Goal: Navigation & Orientation: Find specific page/section

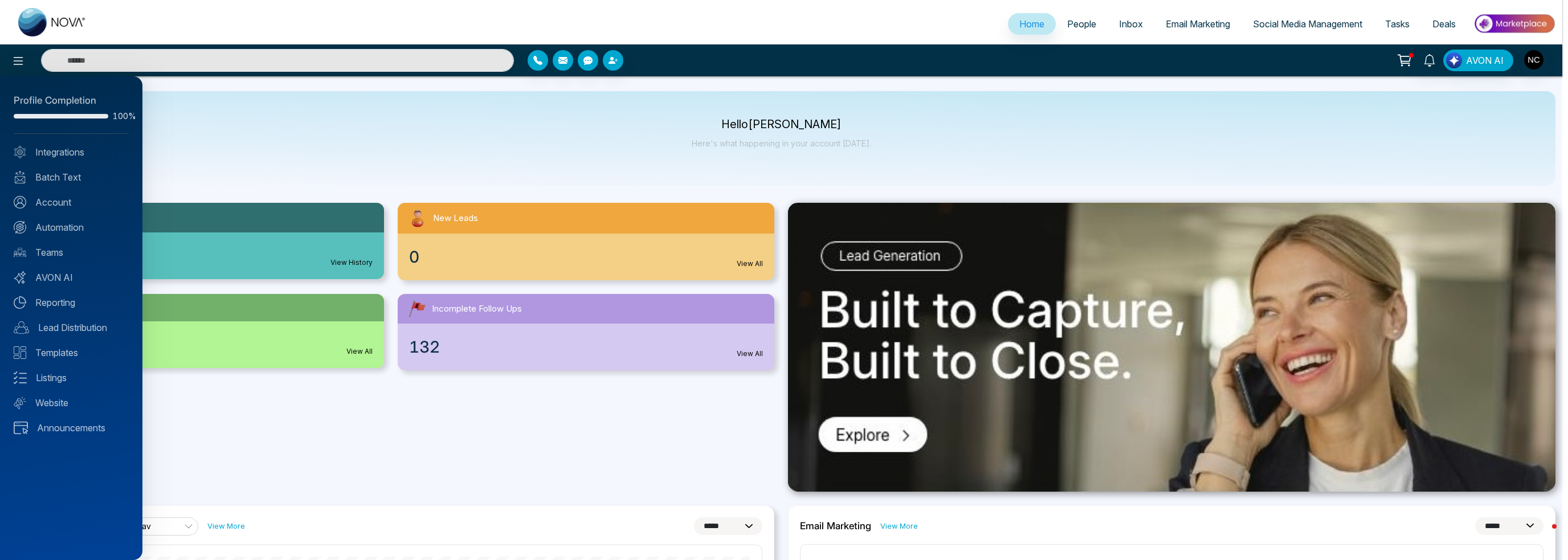
select select "*"
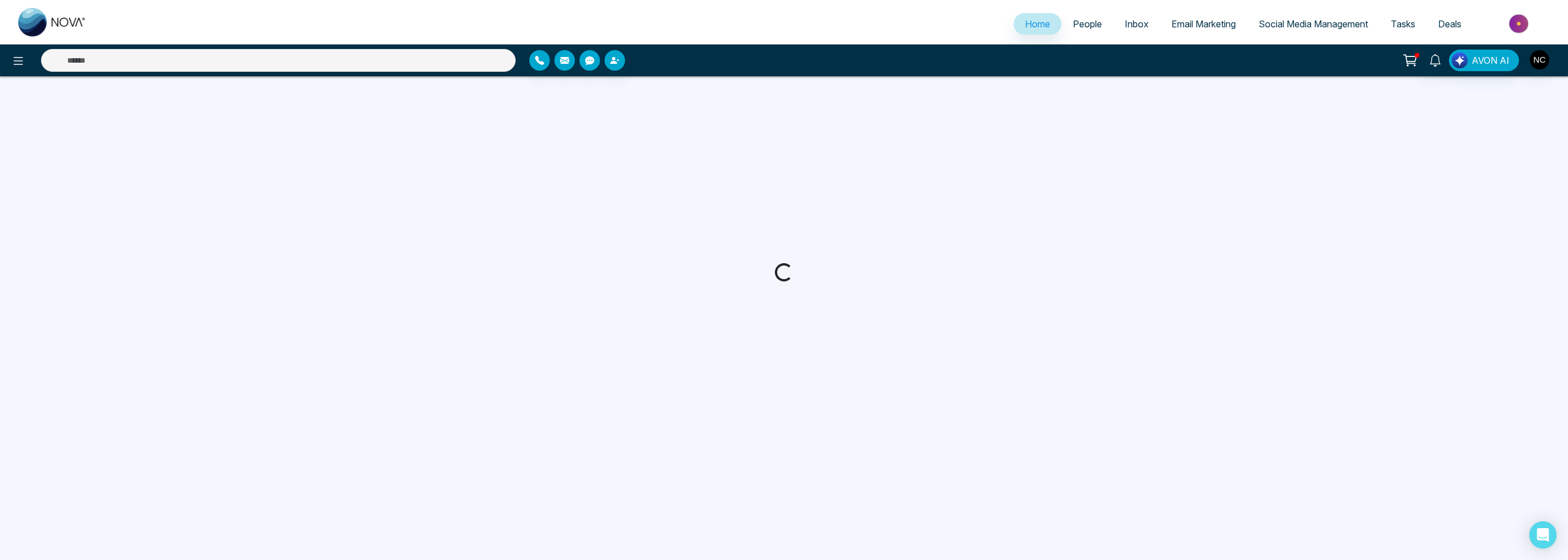
select select "*"
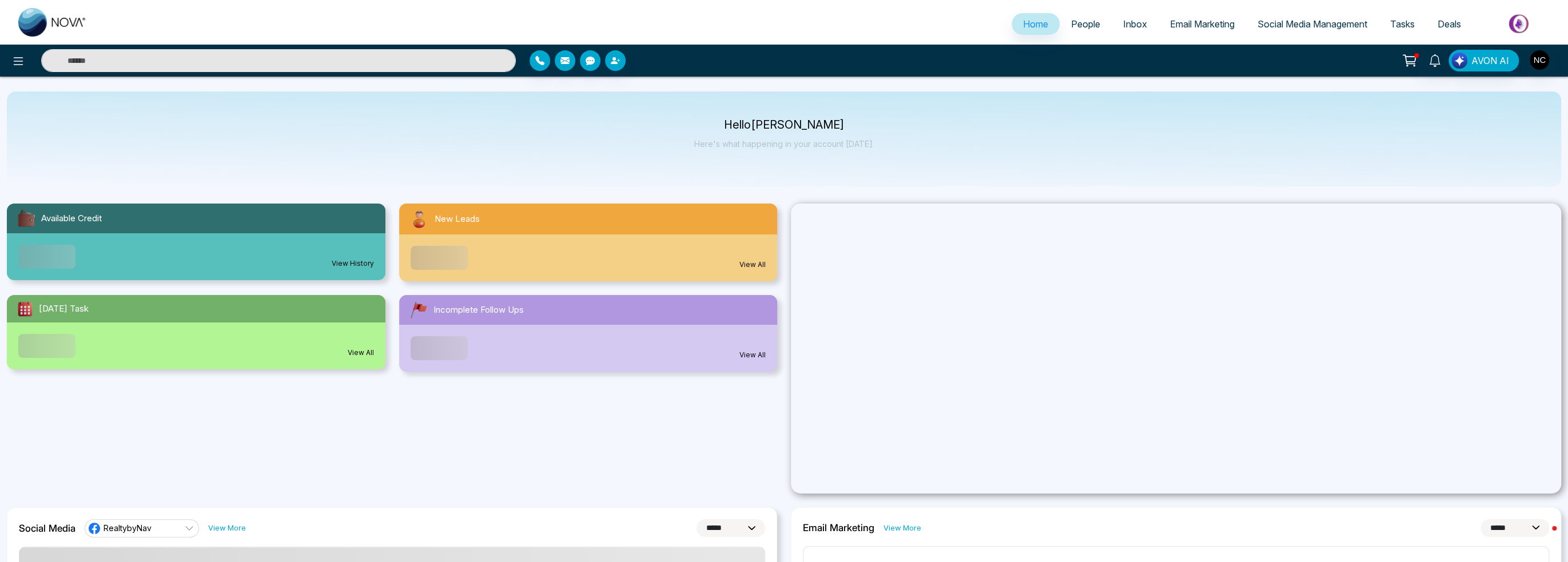
click at [1185, 23] on span "Email Marketing" at bounding box center [1202, 24] width 64 height 12
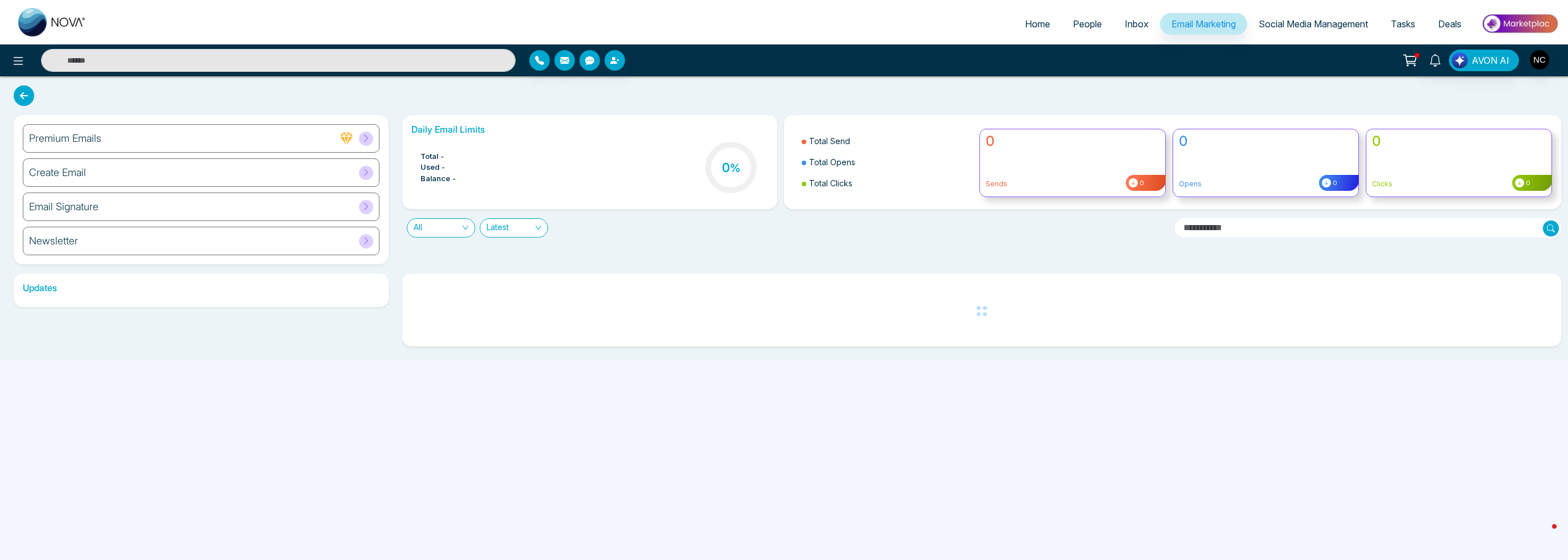
click at [1315, 27] on span "Social Media Management" at bounding box center [1313, 24] width 110 height 12
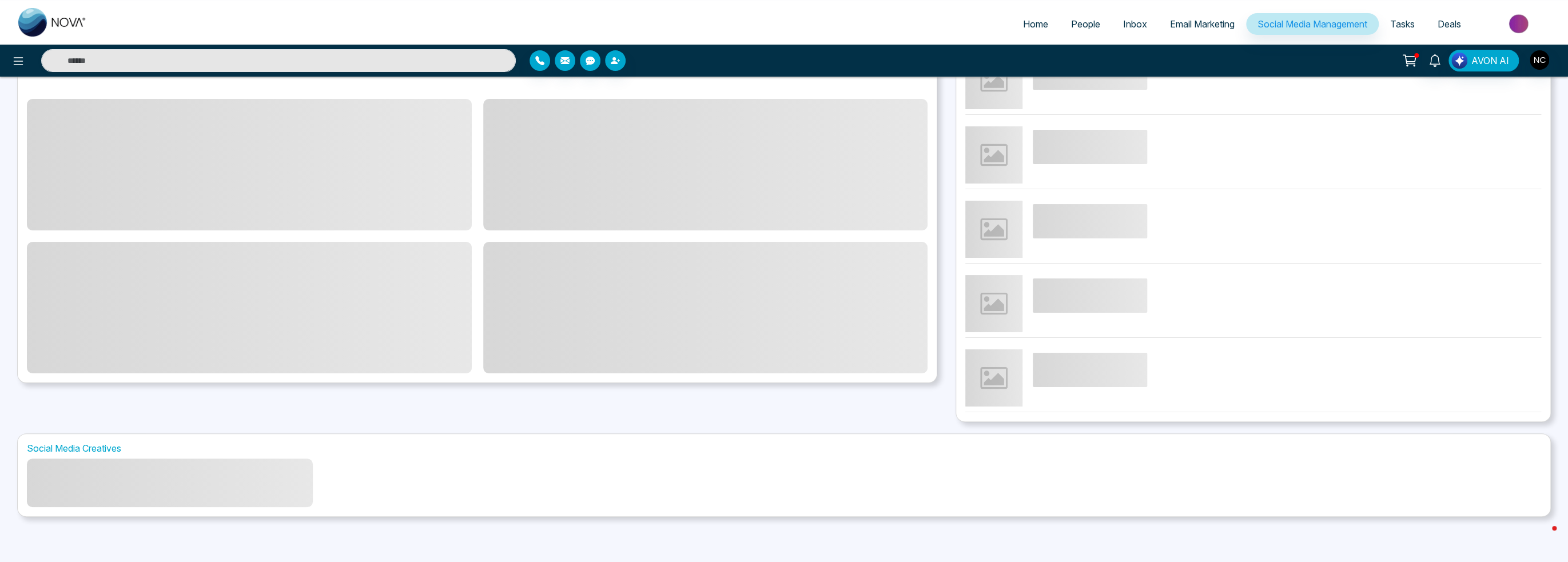
scroll to position [70, 0]
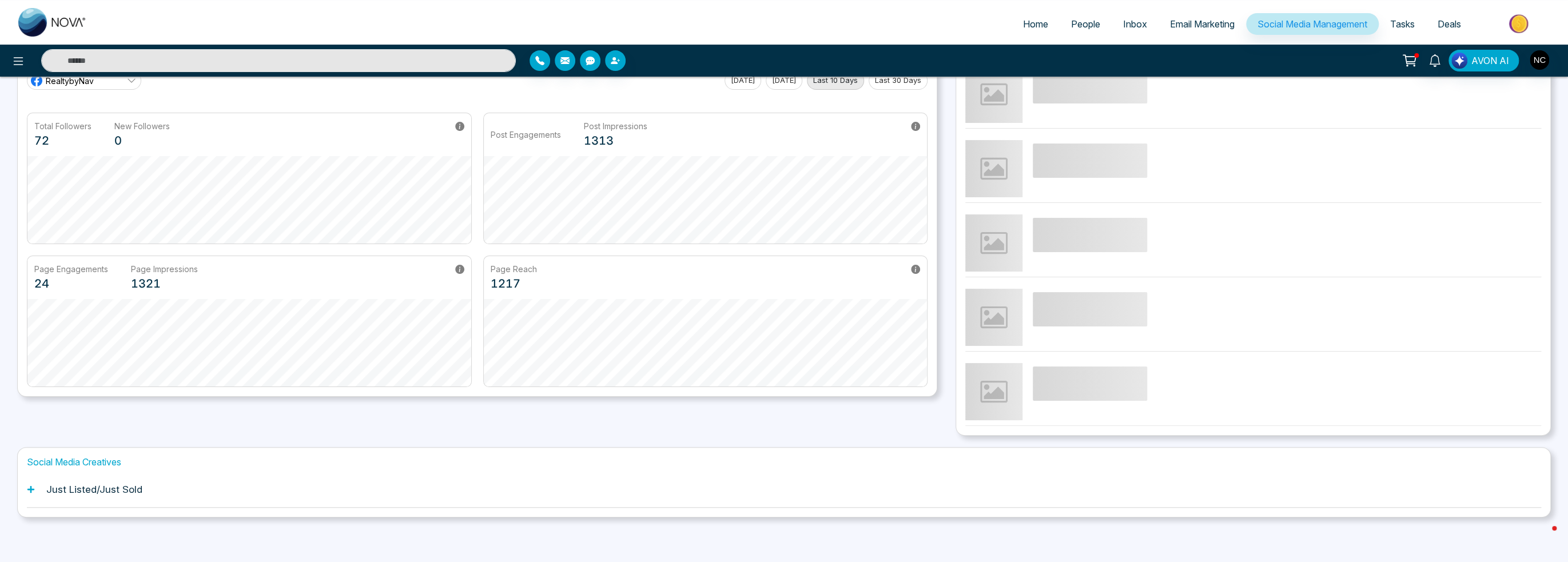
click at [113, 496] on div "Just Listed/Just Sold" at bounding box center [784, 490] width 1514 height 35
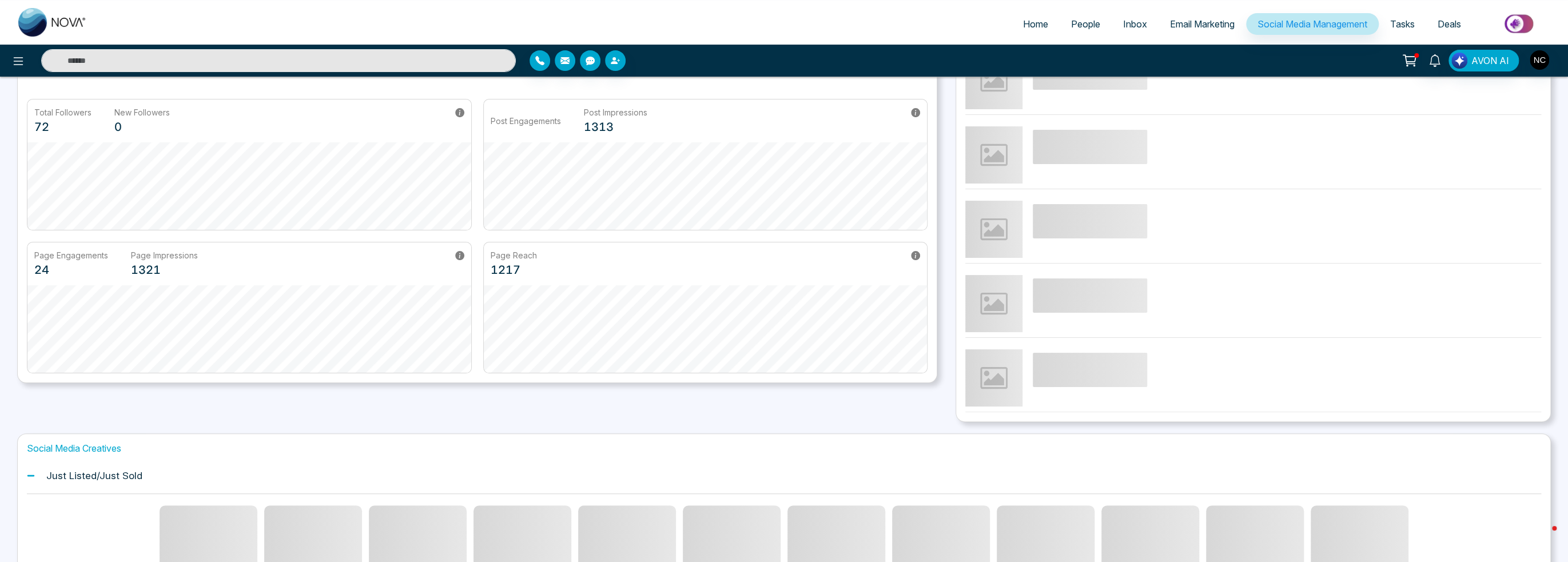
scroll to position [193, 0]
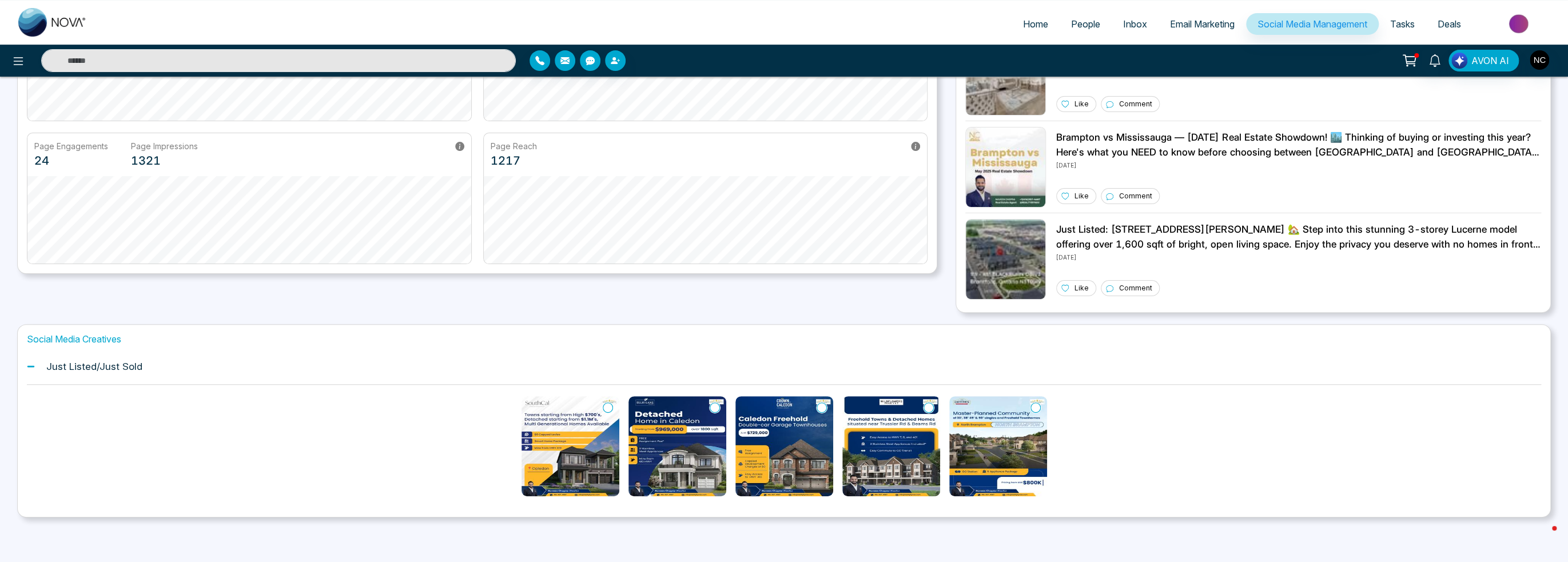
click at [587, 454] on img at bounding box center [571, 445] width 98 height 100
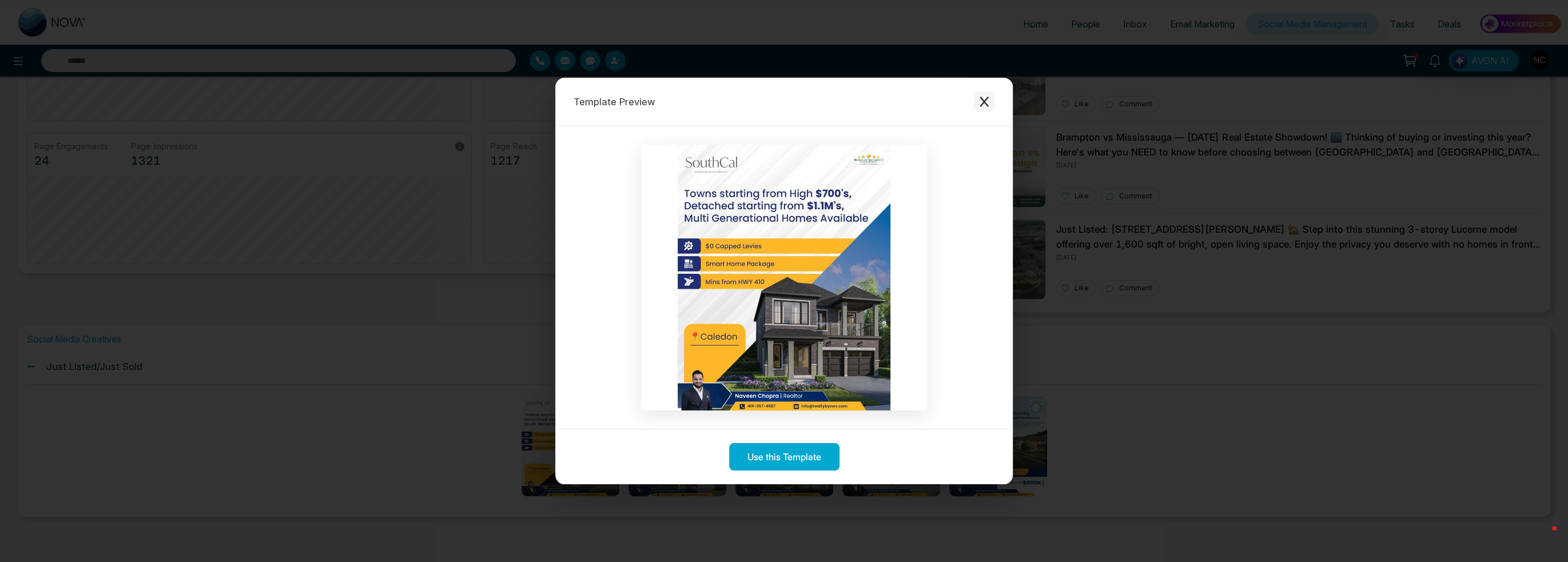
click at [982, 106] on icon "Close modal" at bounding box center [984, 102] width 12 height 12
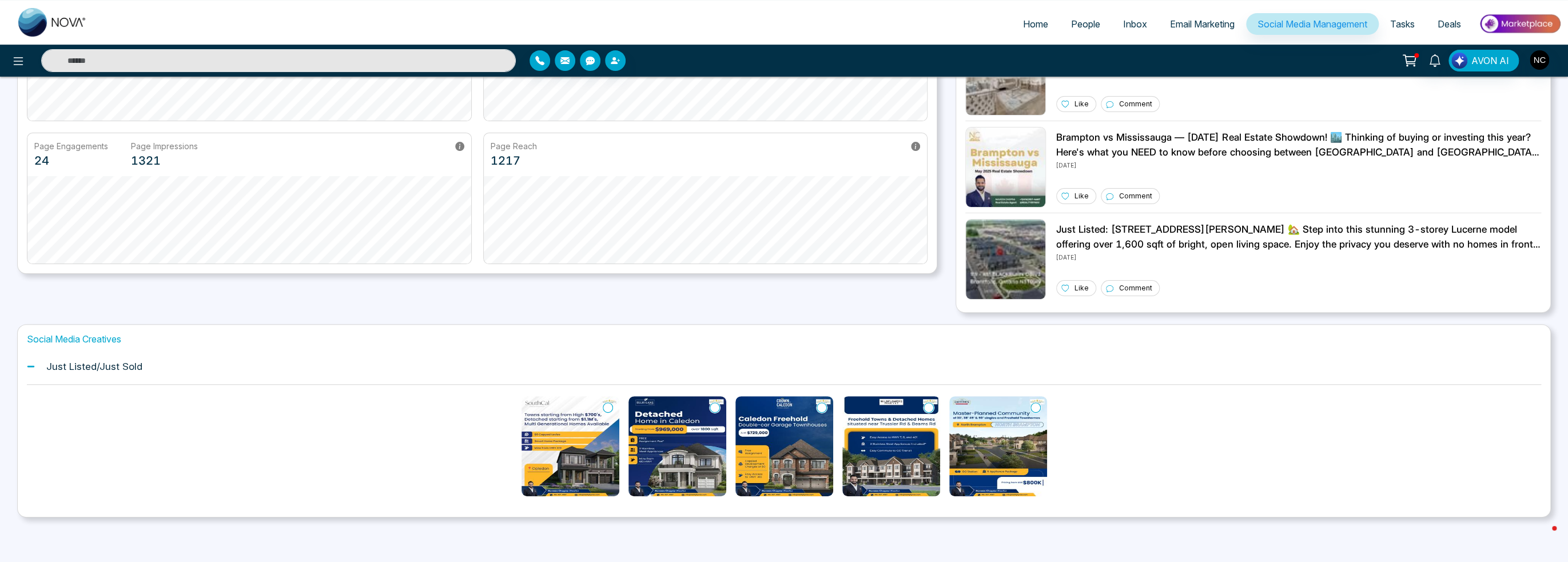
click at [113, 367] on h1 "Just Listed/Just Sold" at bounding box center [94, 366] width 96 height 12
